Goal: Find specific page/section: Find specific page/section

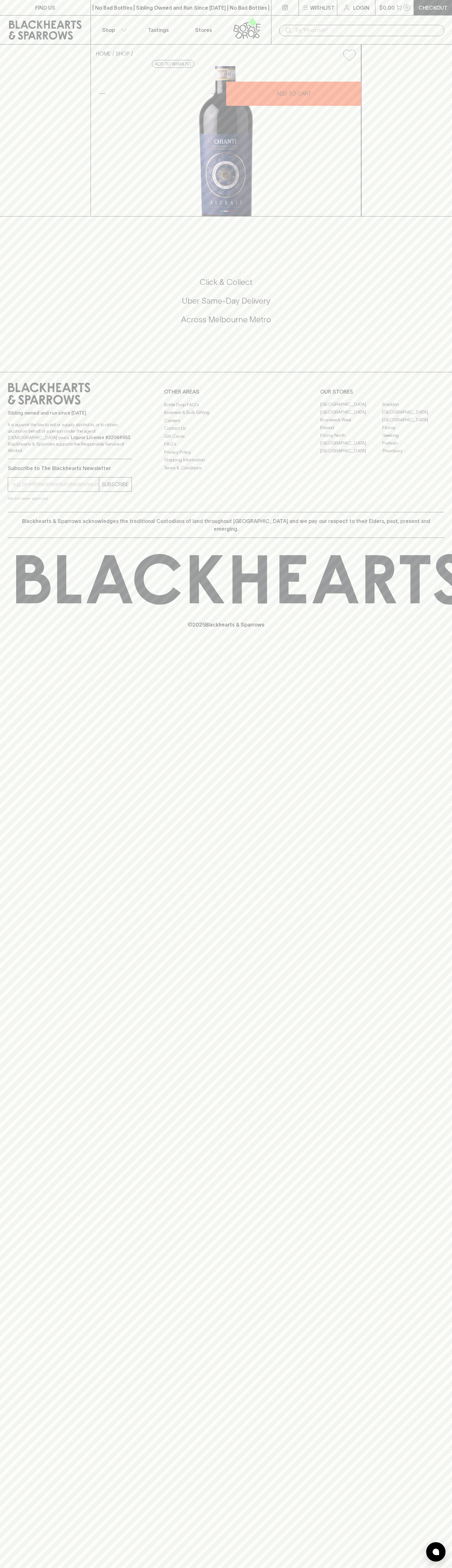
click at [12, 14] on link "FIND US" at bounding box center [45, 7] width 90 height 15
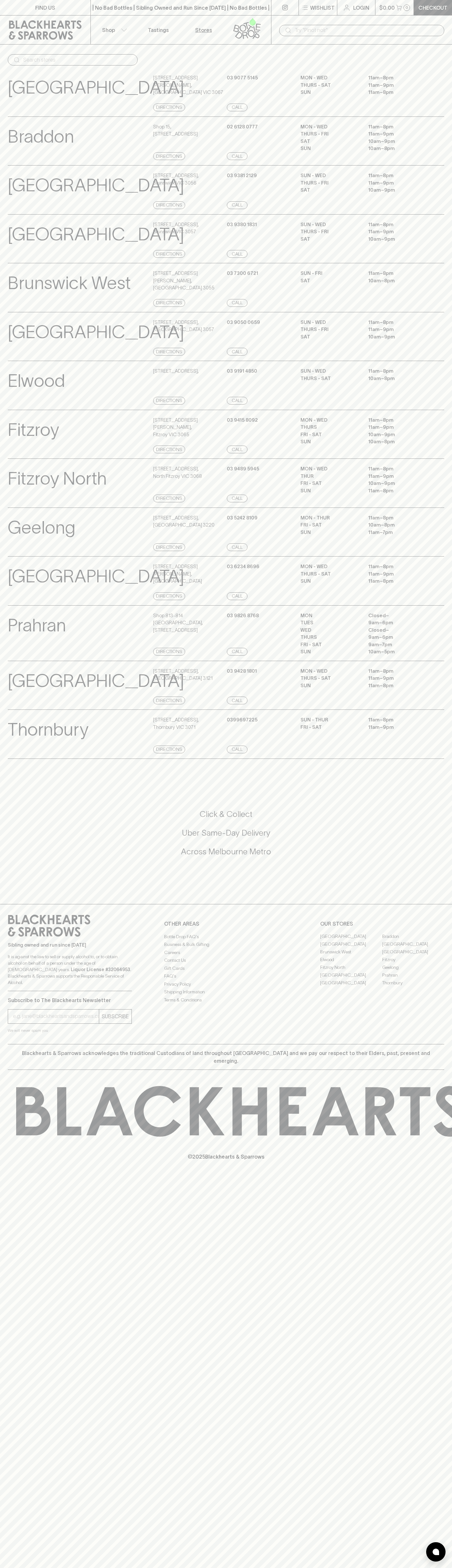
click at [450, 270] on div "[GEOGRAPHIC_DATA] Store Details [STREET_ADDRESS][PERSON_NAME] Directions [PHONE…" at bounding box center [226, 287] width 452 height 49
click at [133, 1567] on html "FIND US | No Bad Bottles | Sibling Owned and Run Since [DATE] | No Bad Bottles …" at bounding box center [226, 784] width 452 height 1568
click at [1, 1349] on div "FIND US | No Bad Bottles | Sibling Owned and Run Since 2006 | No Bad Bottles | …" at bounding box center [226, 784] width 452 height 1568
